Goal: Check status

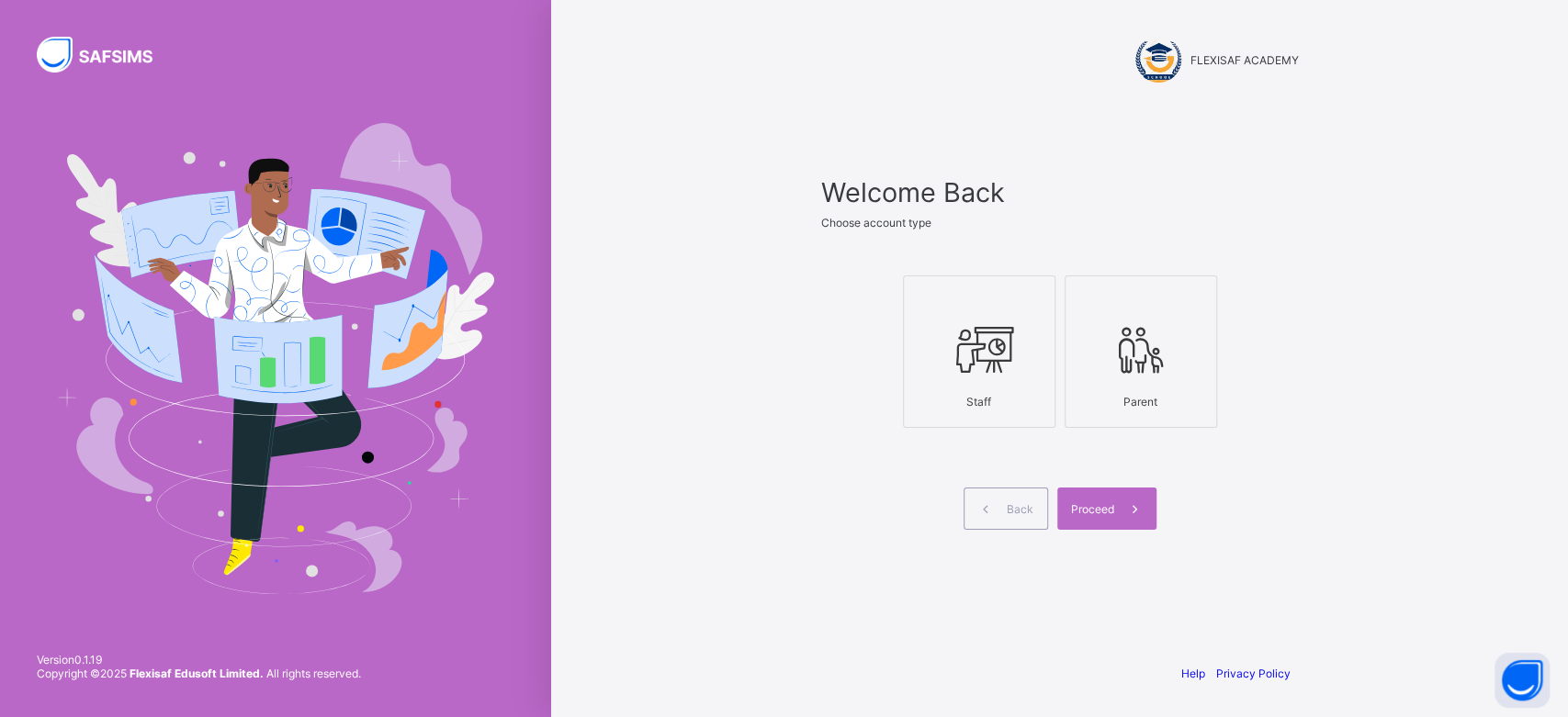
click at [949, 376] on icon at bounding box center [979, 350] width 65 height 55
click at [1146, 371] on icon at bounding box center [1140, 350] width 65 height 55
click at [1095, 505] on span "Proceed" at bounding box center [1092, 509] width 43 height 13
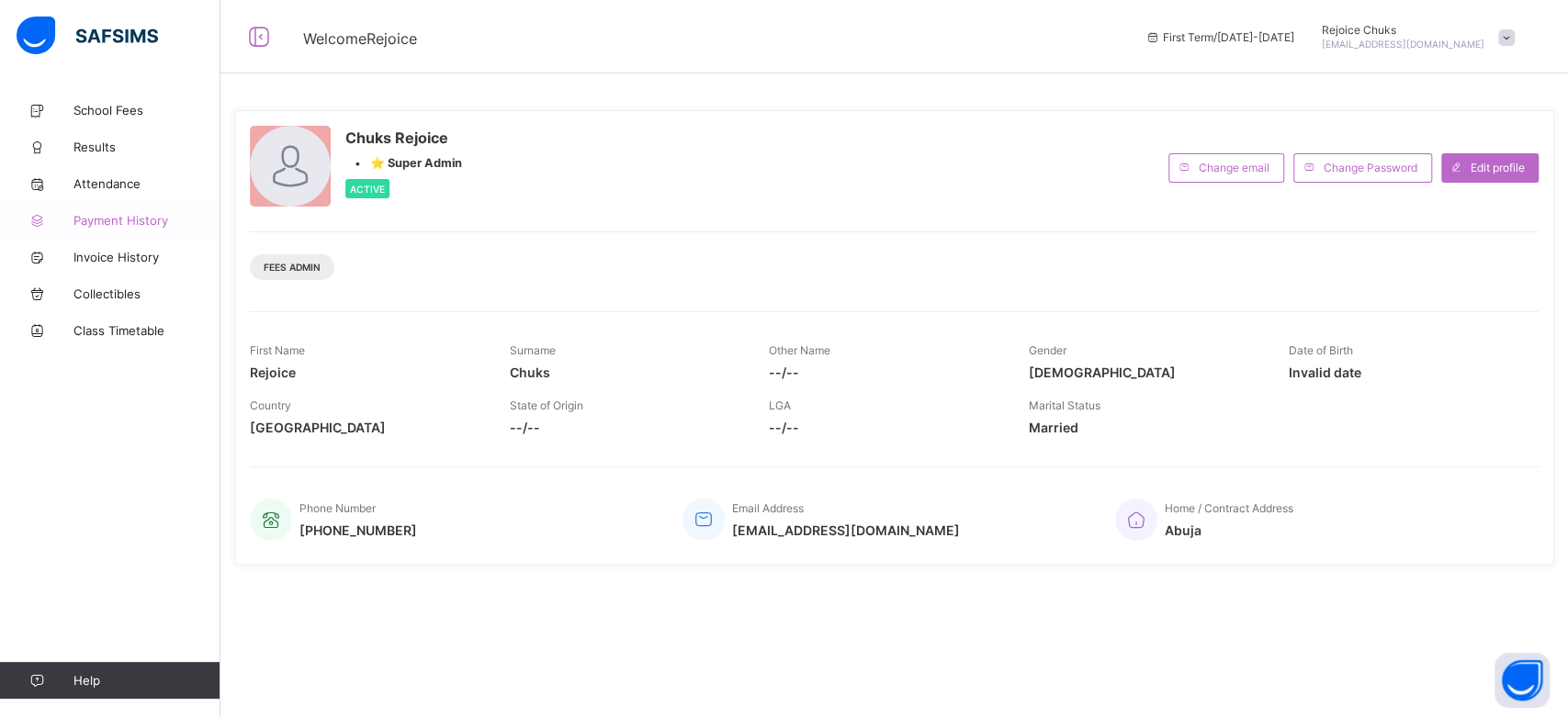
click at [113, 222] on span "Payment History" at bounding box center [146, 220] width 146 height 14
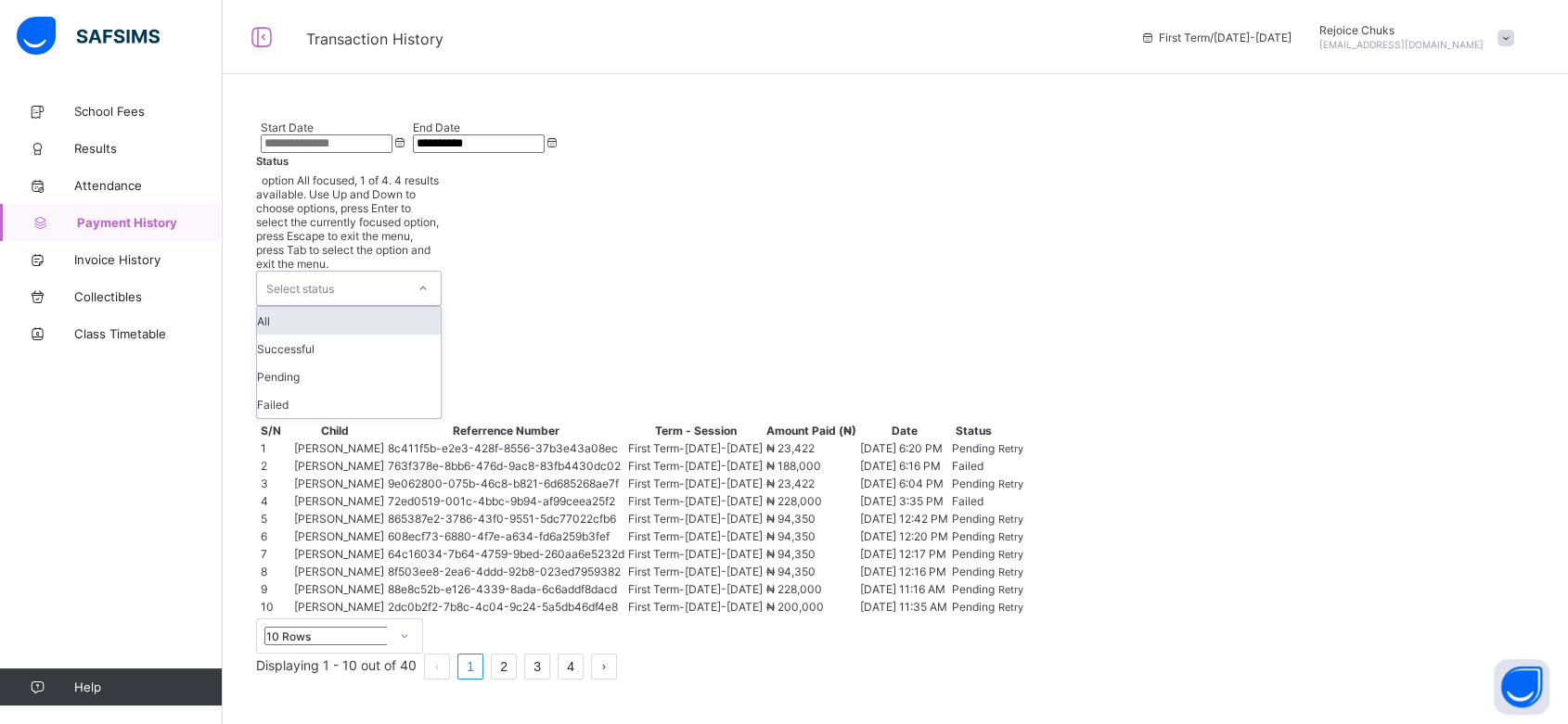
click at [405, 272] on div "Select status" at bounding box center [331, 288] width 148 height 33
click at [441, 335] on div "Successful" at bounding box center [348, 348] width 184 height 28
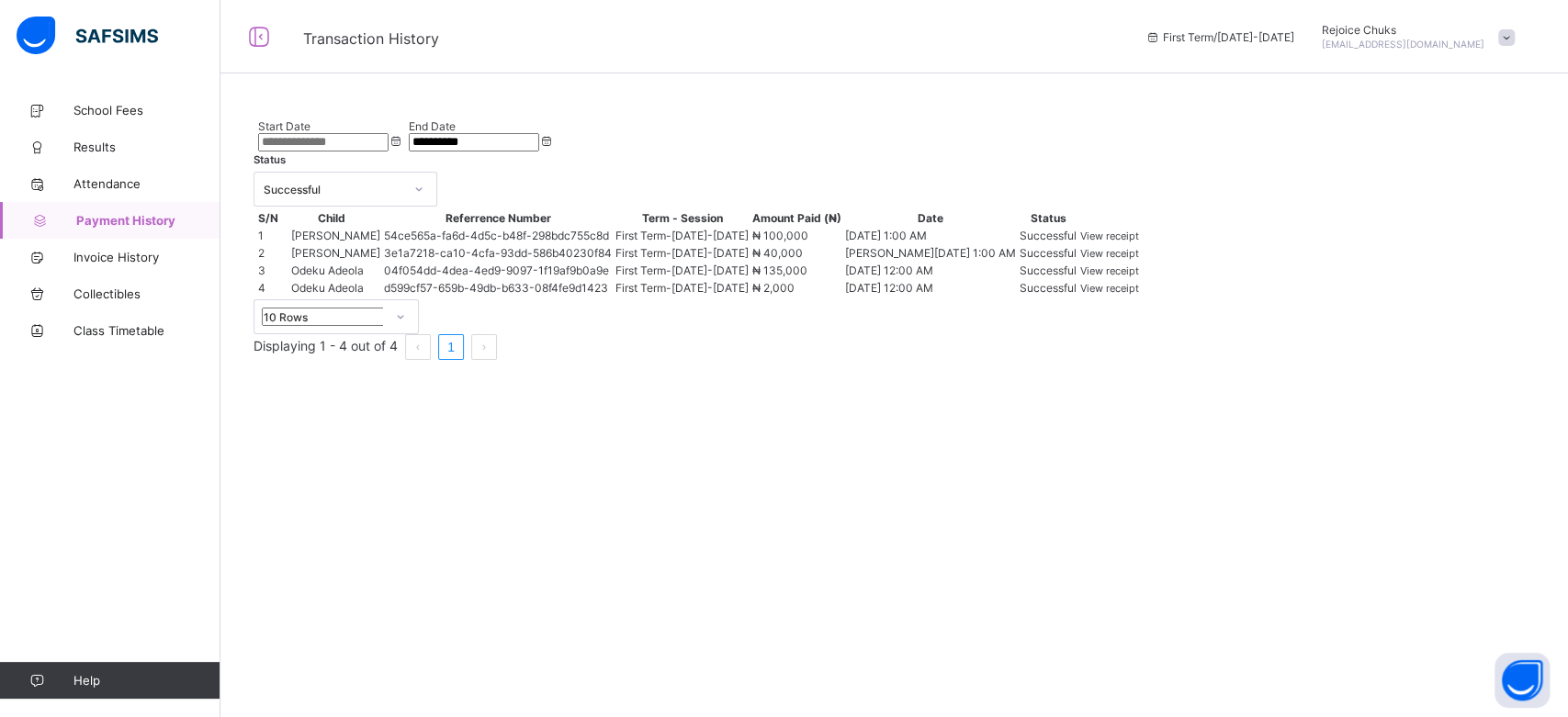
click at [1139, 243] on span "View receipt" at bounding box center [1109, 235] width 59 height 13
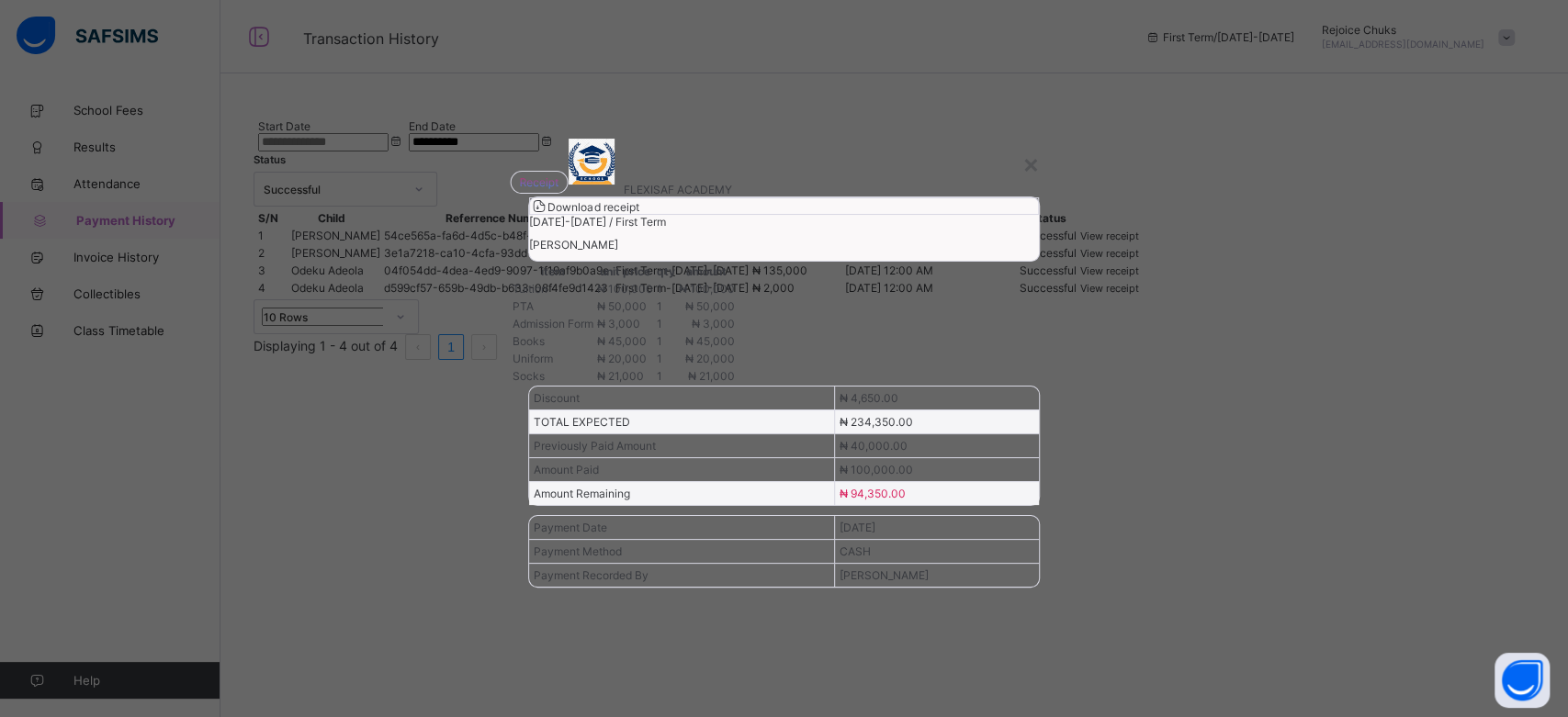
click at [638, 214] on span "Download receipt" at bounding box center [593, 207] width 91 height 13
